Goal: Task Accomplishment & Management: Manage account settings

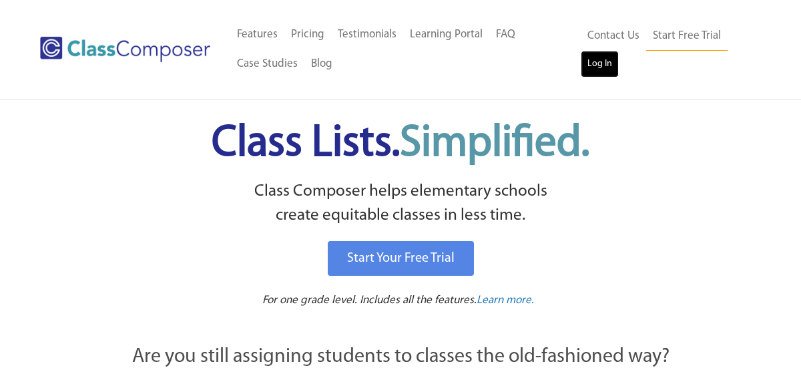
click at [602, 64] on link "Log In" at bounding box center [600, 64] width 38 height 27
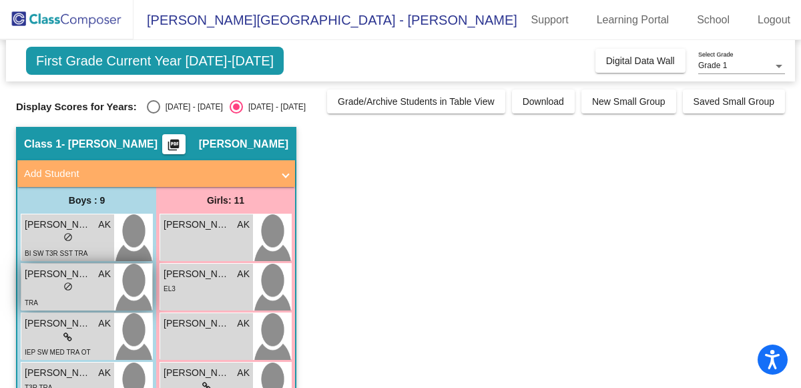
click at [63, 275] on span "[PERSON_NAME]" at bounding box center [58, 274] width 67 height 14
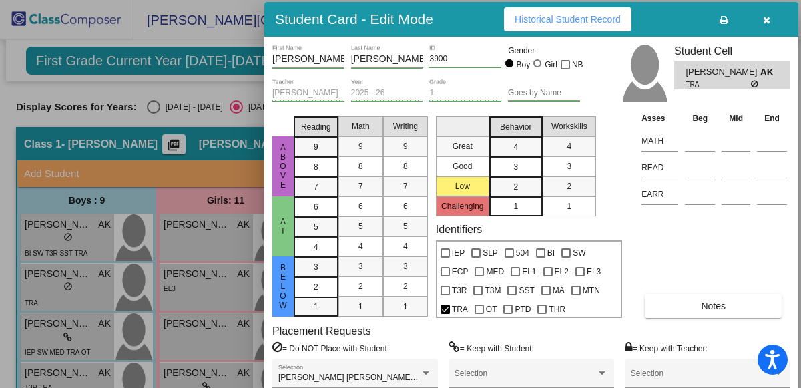
drag, startPoint x: 739, startPoint y: 22, endPoint x: 693, endPoint y: 24, distance: 45.4
click at [693, 24] on div "Student Card - Edit Mode Historical Student Record" at bounding box center [531, 19] width 534 height 35
click at [778, 19] on button "button" at bounding box center [766, 19] width 43 height 24
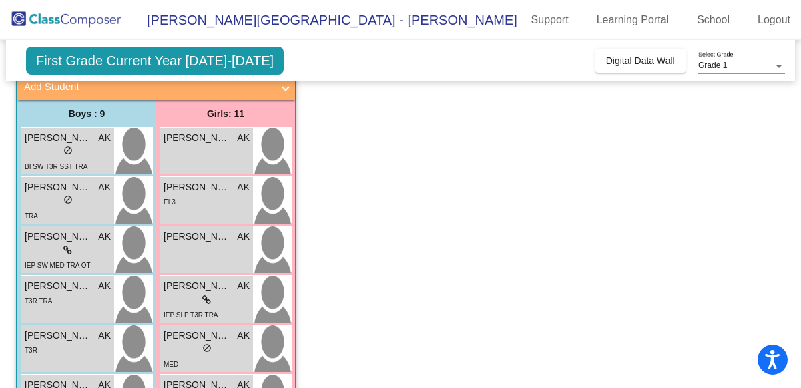
scroll to position [89, 0]
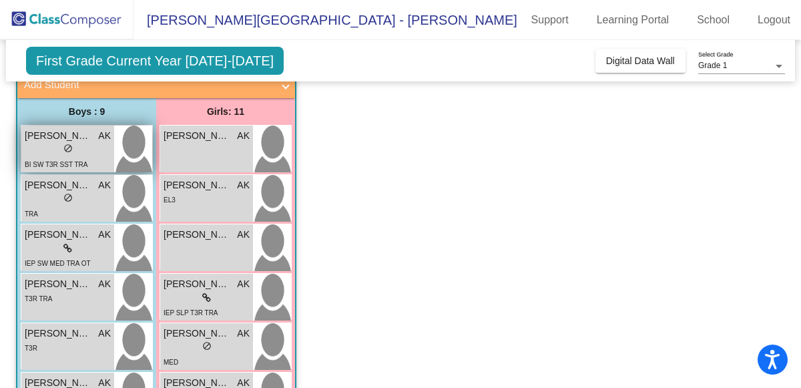
click at [50, 140] on span "[PERSON_NAME]" at bounding box center [58, 136] width 67 height 14
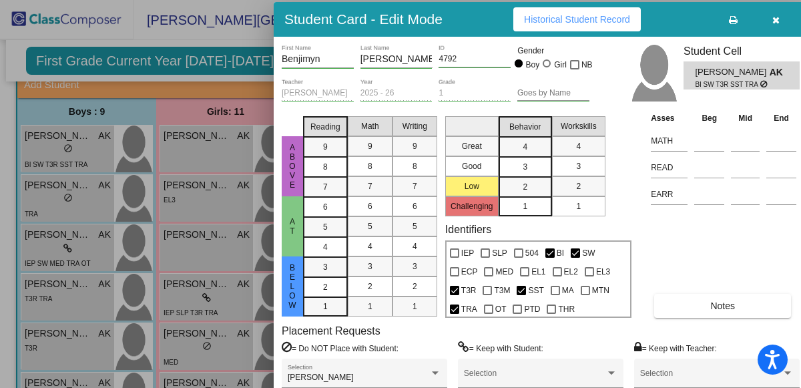
drag, startPoint x: 723, startPoint y: 12, endPoint x: 686, endPoint y: 14, distance: 36.8
click at [686, 14] on div "Student Card - Edit Mode Historical Student Record" at bounding box center [541, 19] width 534 height 35
click at [772, 20] on icon "button" at bounding box center [775, 19] width 7 height 9
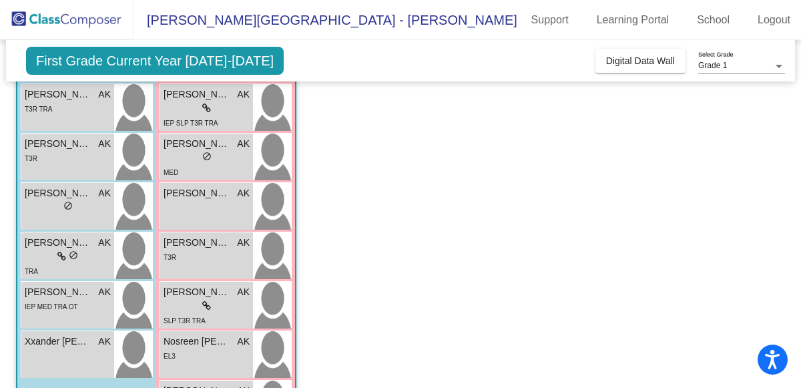
scroll to position [276, 0]
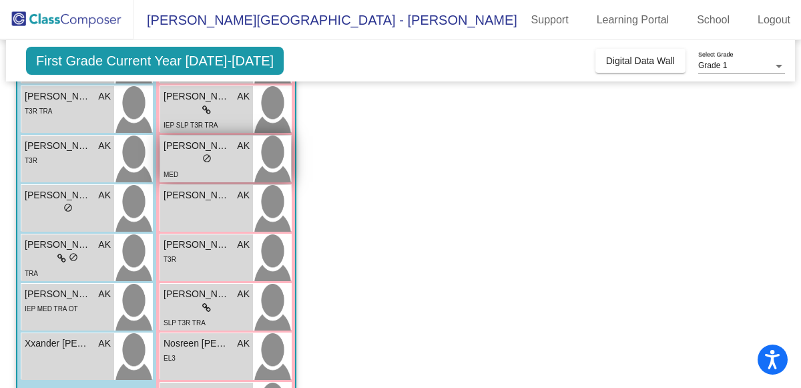
click at [190, 155] on div "lock do_not_disturb_alt" at bounding box center [207, 160] width 86 height 14
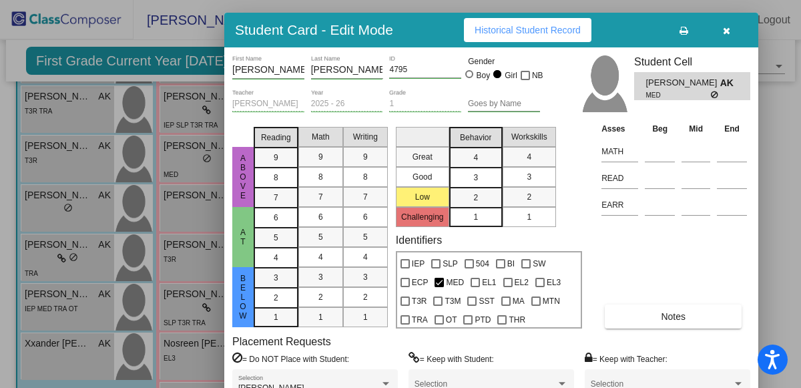
drag, startPoint x: 736, startPoint y: 29, endPoint x: 621, endPoint y: 37, distance: 115.8
click at [621, 37] on div "Student Card - Edit Mode Historical Student Record" at bounding box center [491, 30] width 534 height 35
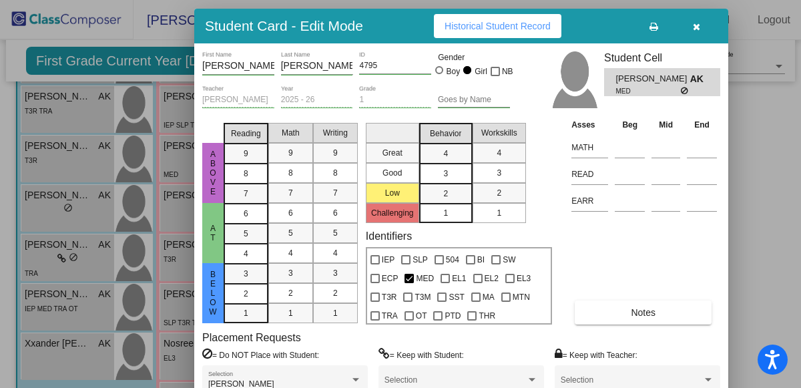
click at [691, 31] on button "button" at bounding box center [696, 26] width 43 height 24
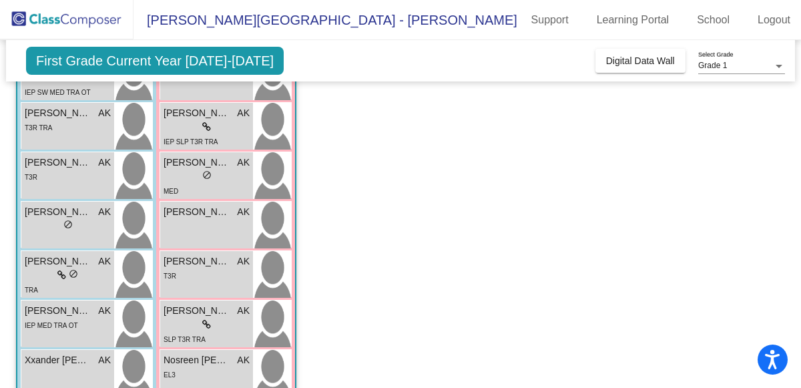
scroll to position [264, 0]
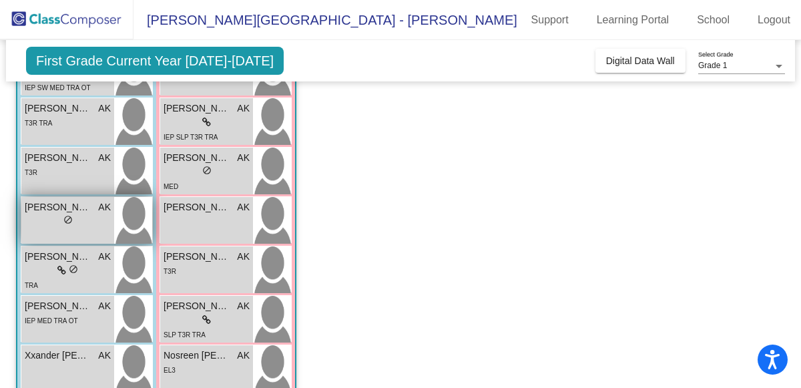
click at [64, 218] on span "do_not_disturb_alt" at bounding box center [67, 219] width 9 height 9
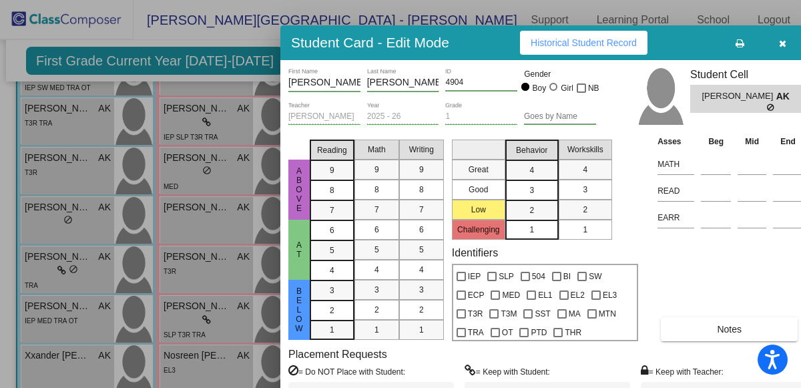
drag, startPoint x: 731, startPoint y: 3, endPoint x: 691, endPoint y: 26, distance: 45.4
click at [691, 26] on div "Student Card - Edit Mode Historical Student Record" at bounding box center [547, 42] width 534 height 35
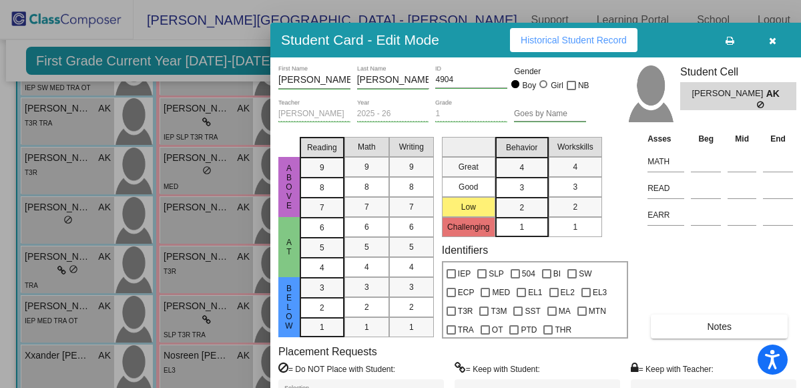
click at [777, 37] on button "button" at bounding box center [772, 40] width 43 height 24
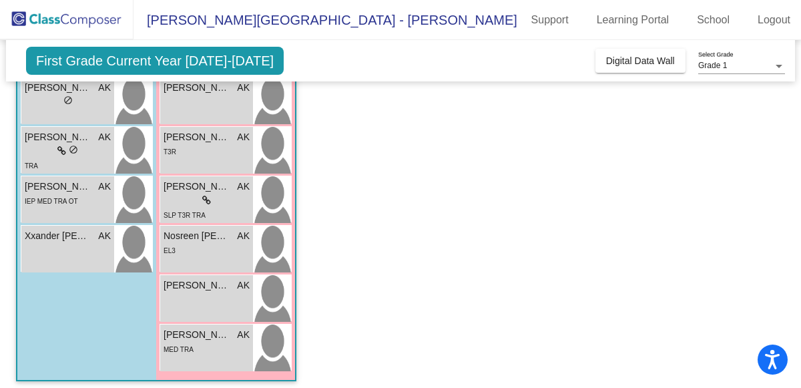
scroll to position [390, 0]
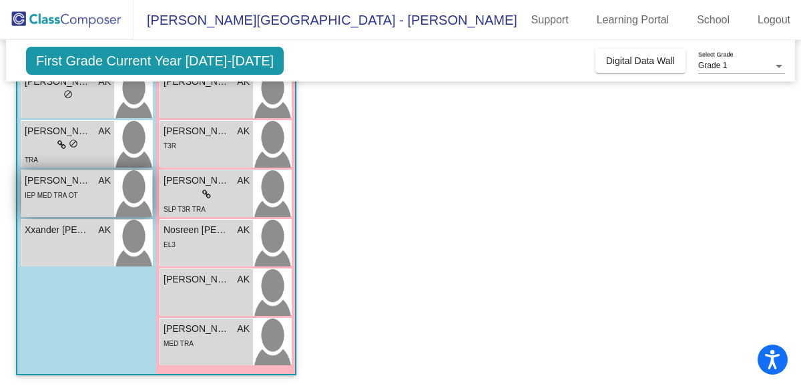
click at [61, 202] on div "[PERSON_NAME] AK lock do_not_disturb_alt IEP MED TRA OT" at bounding box center [67, 193] width 93 height 47
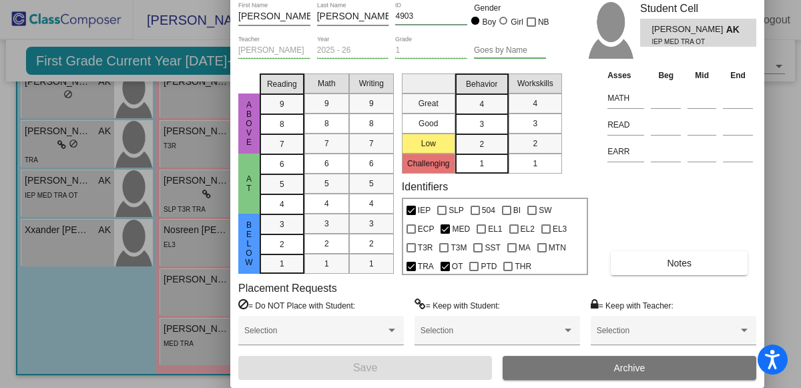
drag, startPoint x: 713, startPoint y: 22, endPoint x: 634, endPoint y: -19, distance: 89.2
click at [634, 0] on html "Accessibility Screen-Reader Guide, Feedback, and Issue Reporting | New window […" at bounding box center [400, 194] width 801 height 388
drag, startPoint x: 685, startPoint y: 196, endPoint x: 680, endPoint y: 254, distance: 58.9
click at [680, 254] on div "Asses Beg Mid End MATH READ EARR Notes" at bounding box center [680, 171] width 152 height 206
drag, startPoint x: 571, startPoint y: 35, endPoint x: 589, endPoint y: 236, distance: 202.3
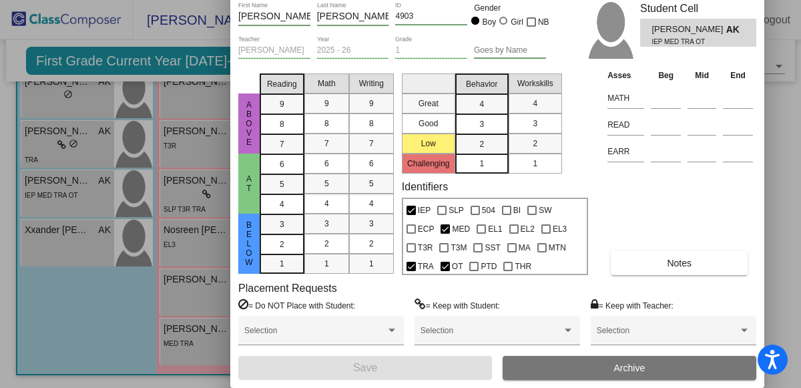
click at [589, 236] on div "[PERSON_NAME] First Name [PERSON_NAME] Last Name 4903 ID Gender Boy Girl NB [PE…" at bounding box center [497, 191] width 518 height 378
click at [141, 37] on div at bounding box center [400, 194] width 801 height 388
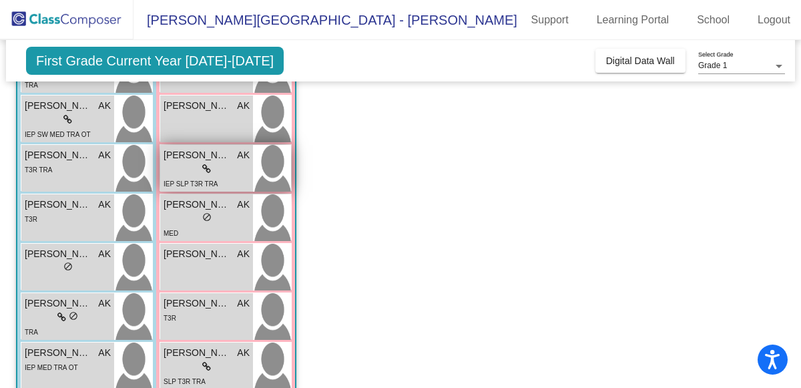
scroll to position [230, 0]
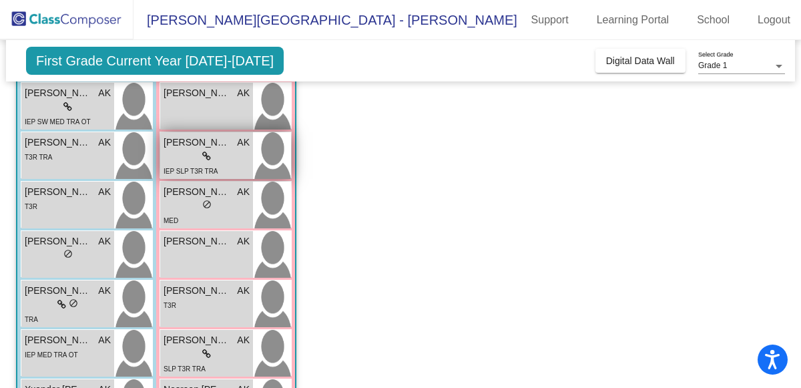
click at [184, 218] on div "MED" at bounding box center [207, 220] width 86 height 14
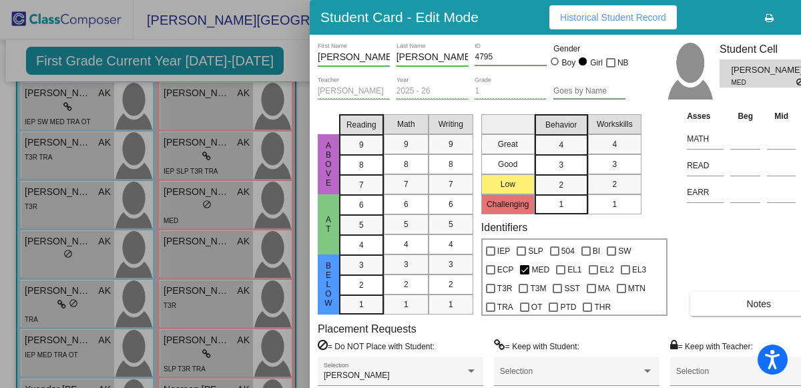
click at [626, 27] on button "Historical Student Record" at bounding box center [612, 17] width 127 height 24
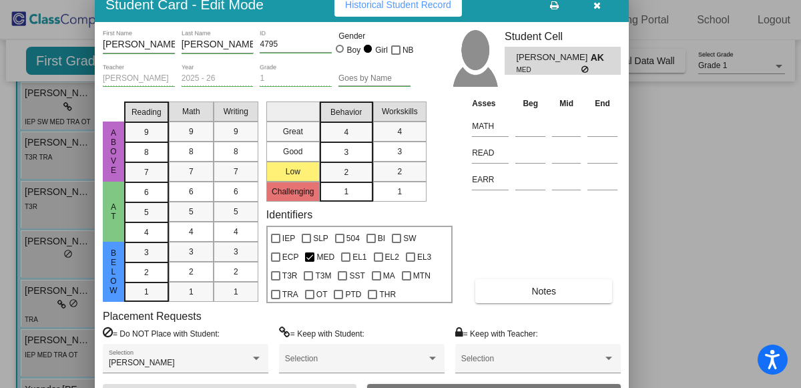
drag, startPoint x: 493, startPoint y: 15, endPoint x: 272, endPoint y: -1, distance: 221.4
click at [272, 0] on div "Student Card - Edit Mode Historical Student Record" at bounding box center [362, 4] width 534 height 35
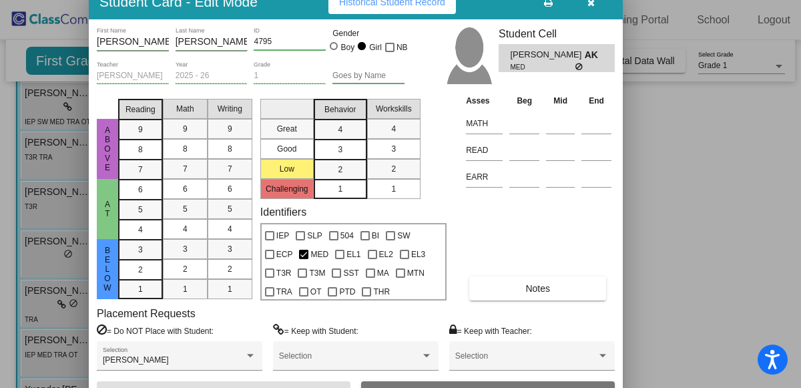
click at [591, 3] on icon "button" at bounding box center [590, 2] width 7 height 9
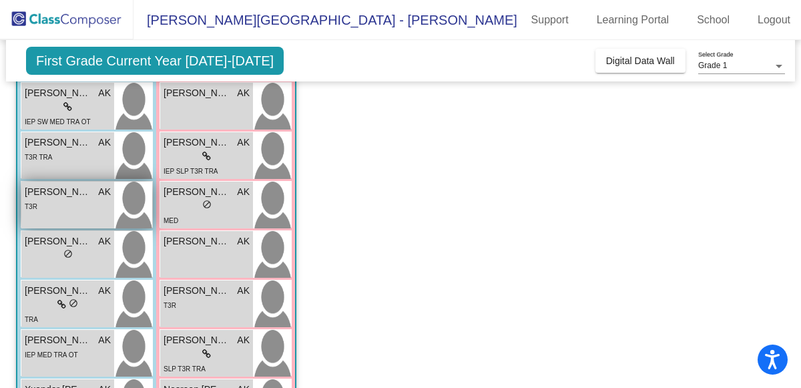
click at [36, 211] on div "T3R" at bounding box center [68, 206] width 86 height 14
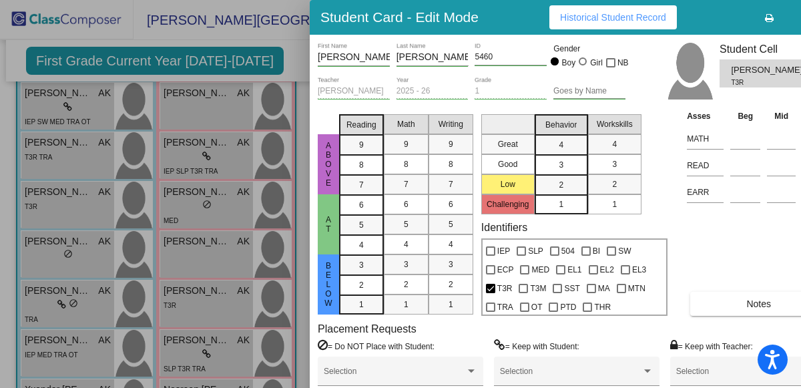
click at [736, 304] on button "Notes" at bounding box center [758, 304] width 137 height 24
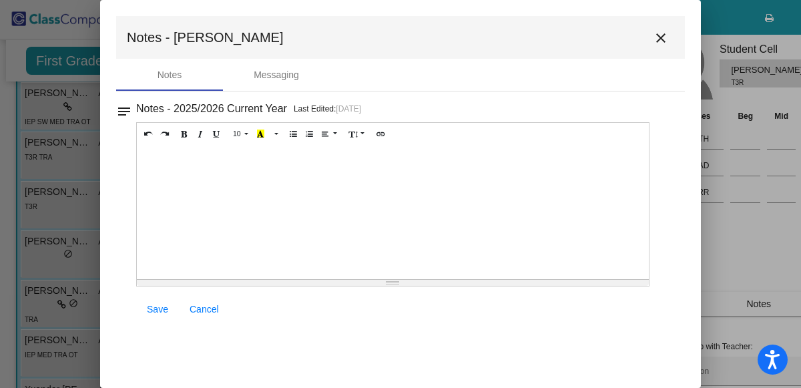
click at [667, 33] on mat-icon "close" at bounding box center [661, 38] width 16 height 16
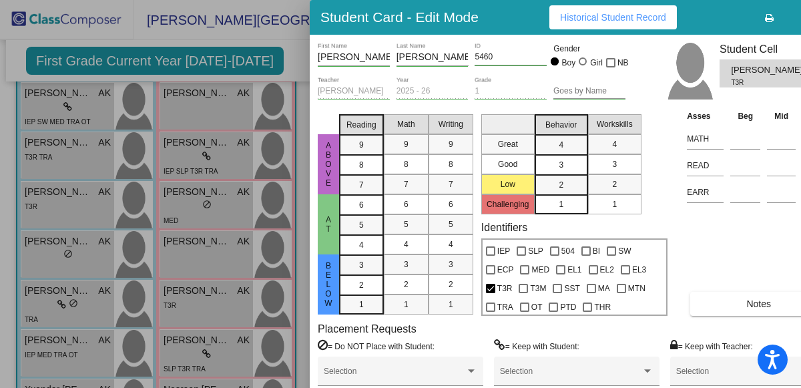
click at [651, 23] on button "Historical Student Record" at bounding box center [612, 17] width 127 height 24
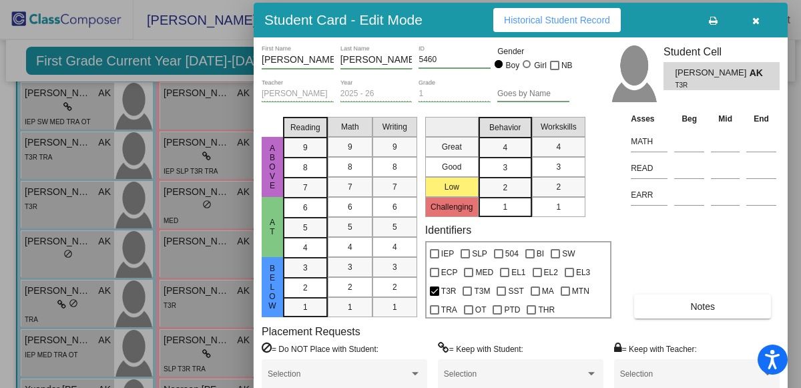
drag, startPoint x: 745, startPoint y: 9, endPoint x: 687, endPoint y: 11, distance: 58.8
click at [687, 11] on div "Student Card - Edit Mode Historical Student Record" at bounding box center [521, 20] width 534 height 35
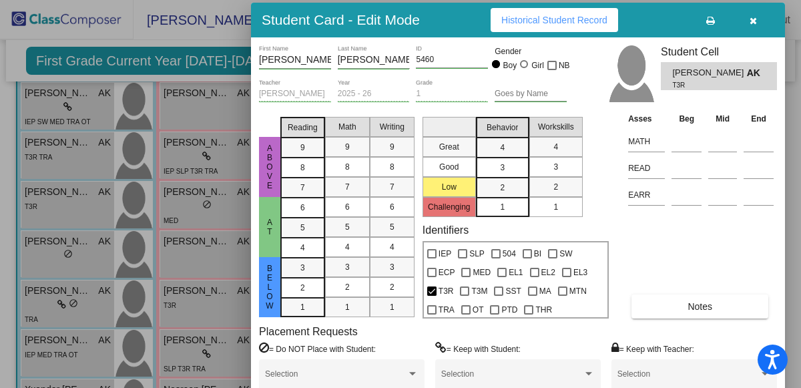
click at [753, 19] on icon "button" at bounding box center [752, 20] width 7 height 9
